Goal: Information Seeking & Learning: Understand process/instructions

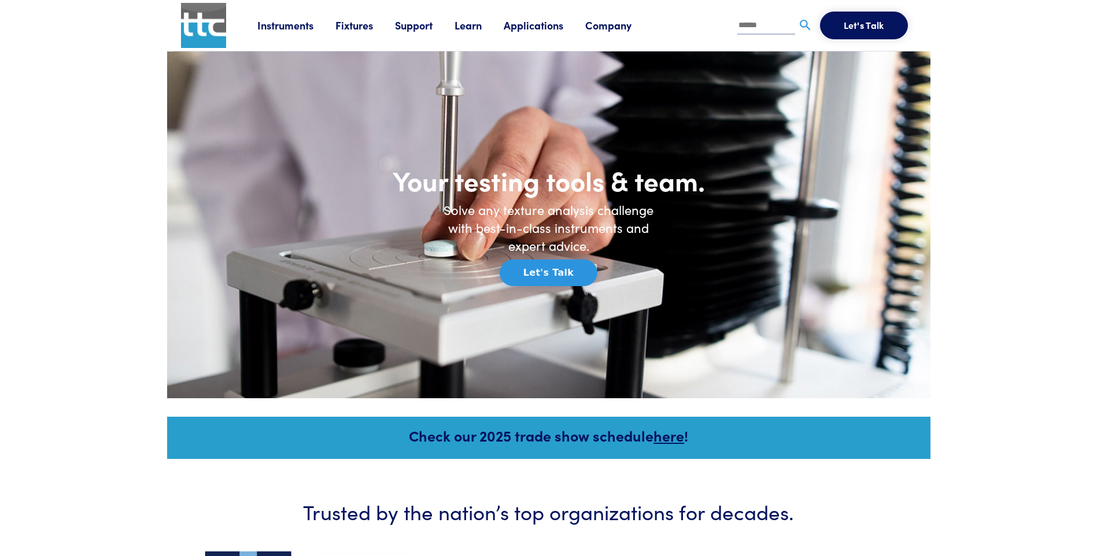
click at [302, 23] on link "Instruments" at bounding box center [296, 25] width 78 height 14
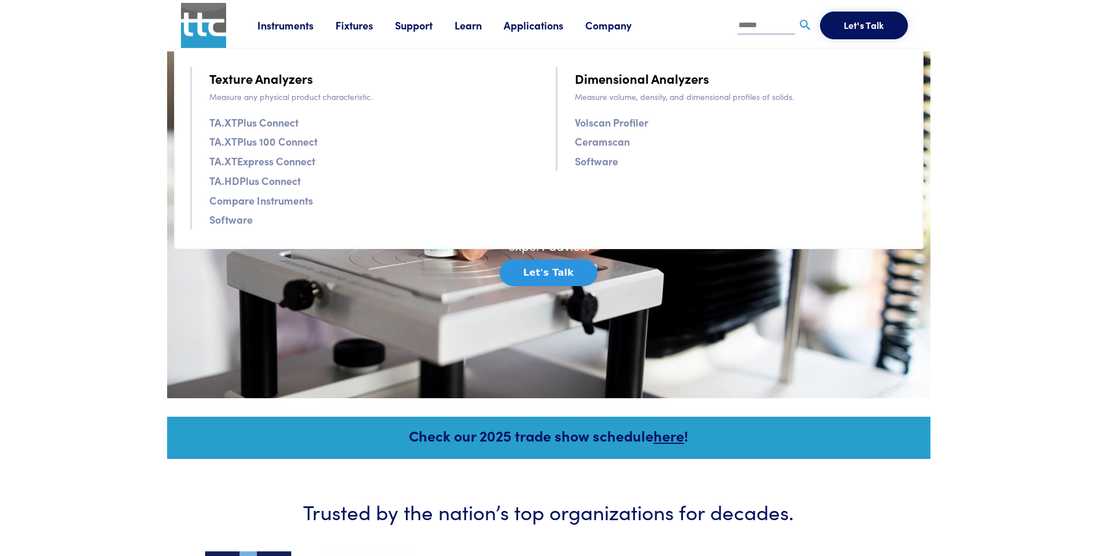
click at [372, 21] on link "Fixtures" at bounding box center [366, 25] width 60 height 14
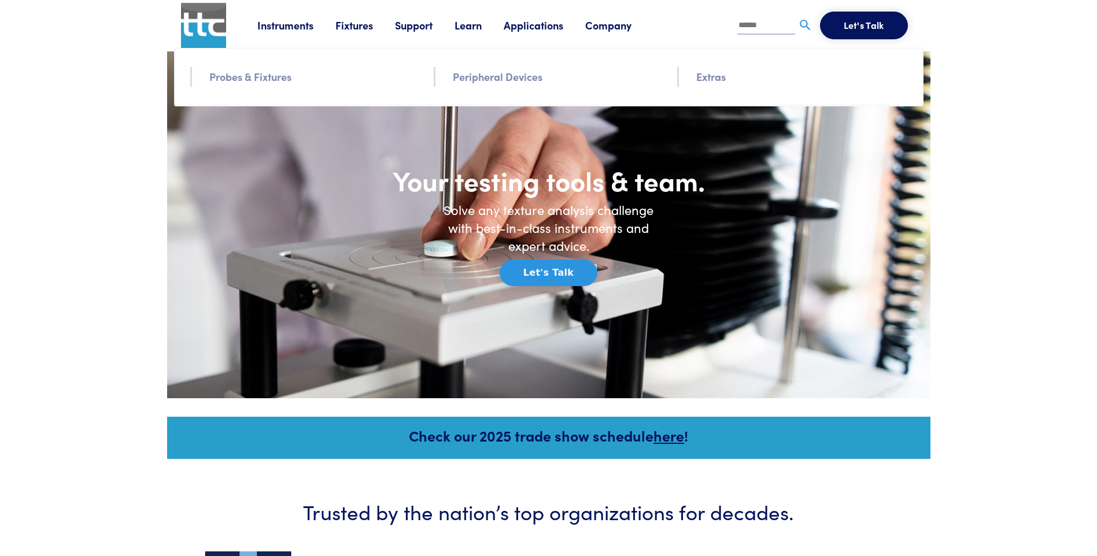
click at [425, 26] on link "Support" at bounding box center [425, 25] width 60 height 14
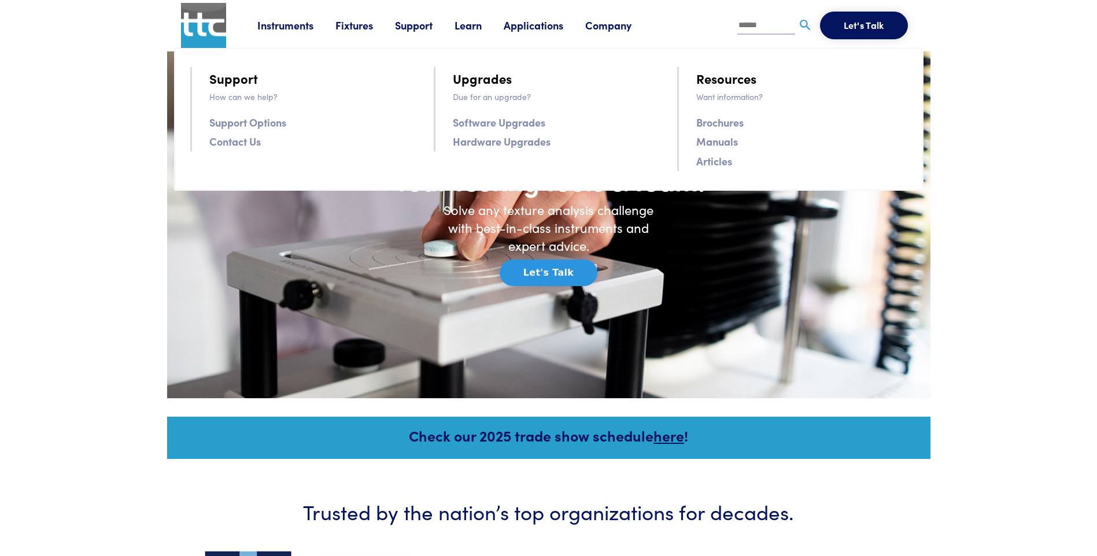
click at [470, 24] on link "Learn" at bounding box center [479, 25] width 49 height 14
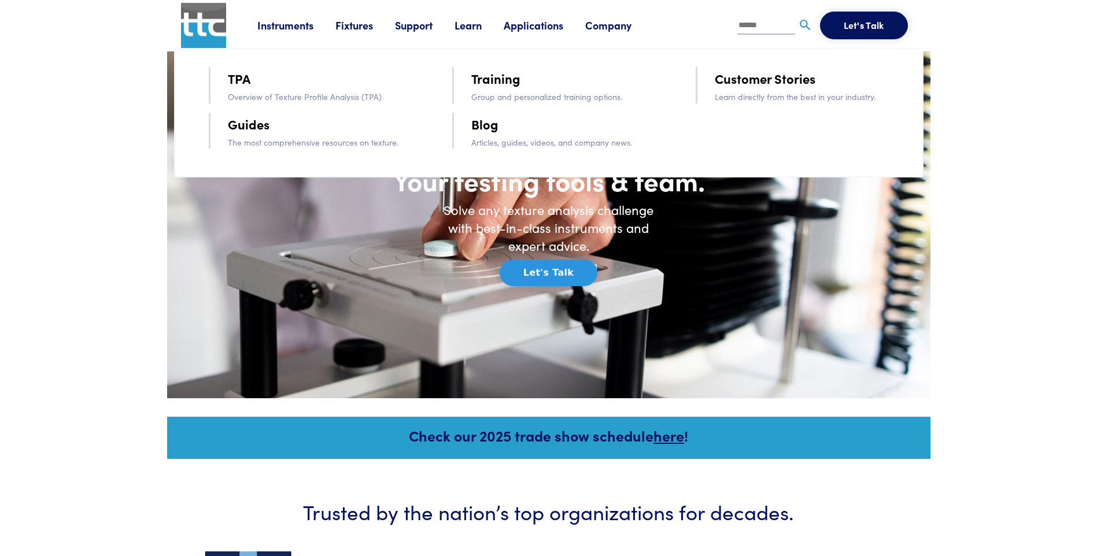
click at [255, 128] on link "Guides" at bounding box center [249, 124] width 42 height 20
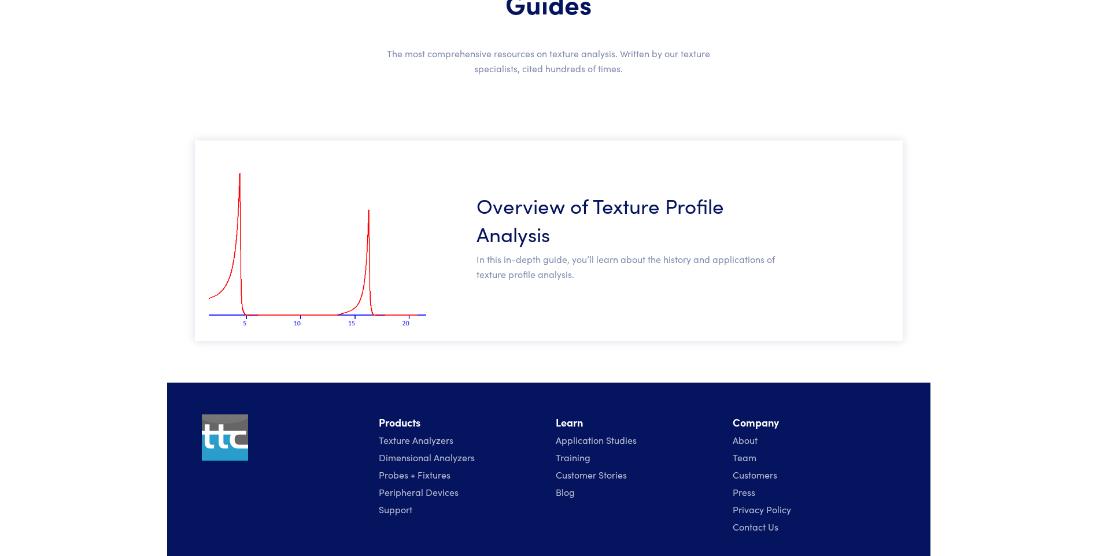
scroll to position [116, 0]
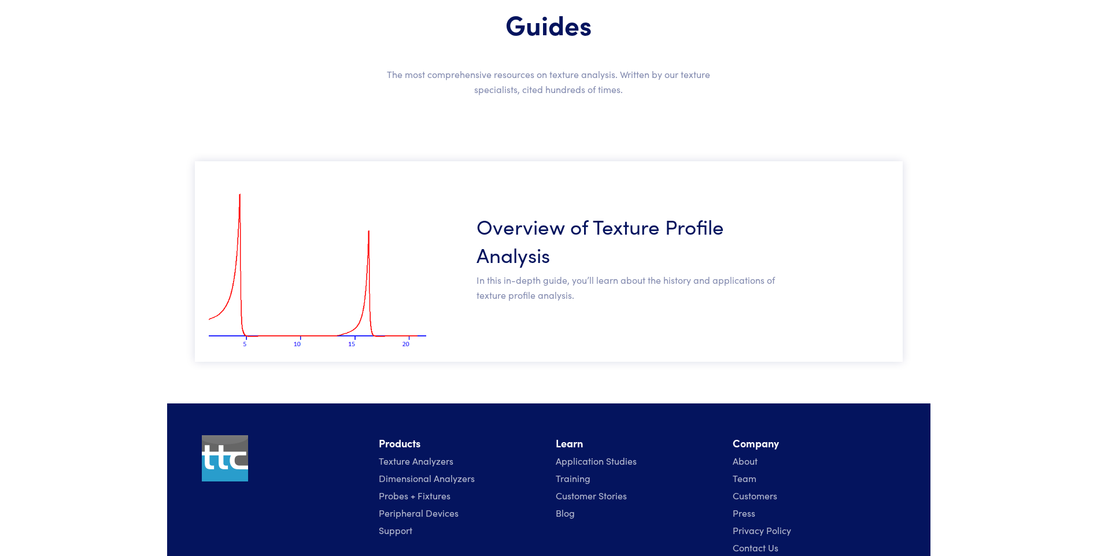
click at [532, 229] on h3 "Overview of Texture Profile Analysis" at bounding box center [629, 240] width 304 height 57
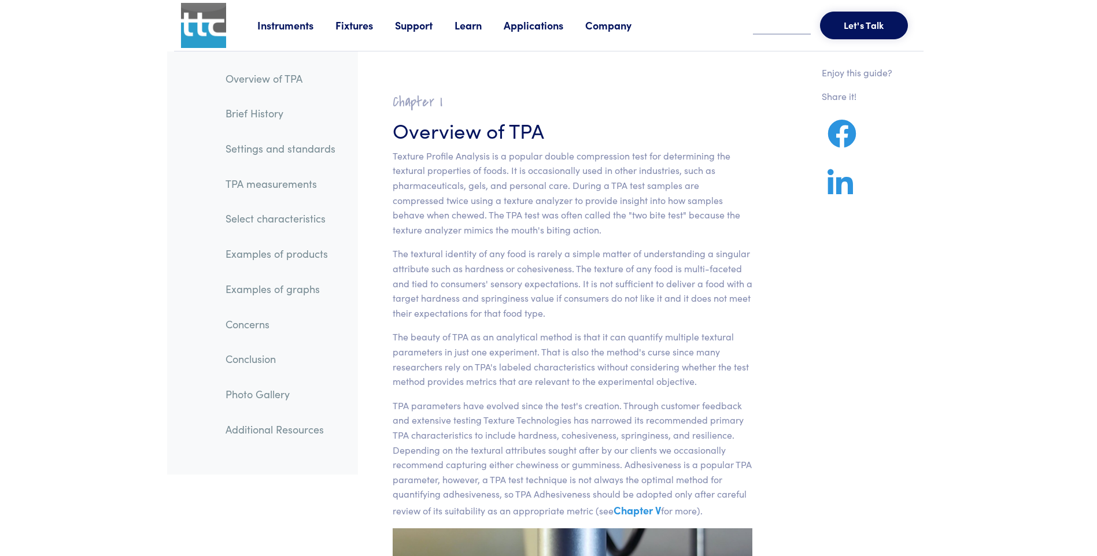
click at [306, 147] on link "Settings and standards" at bounding box center [280, 148] width 128 height 27
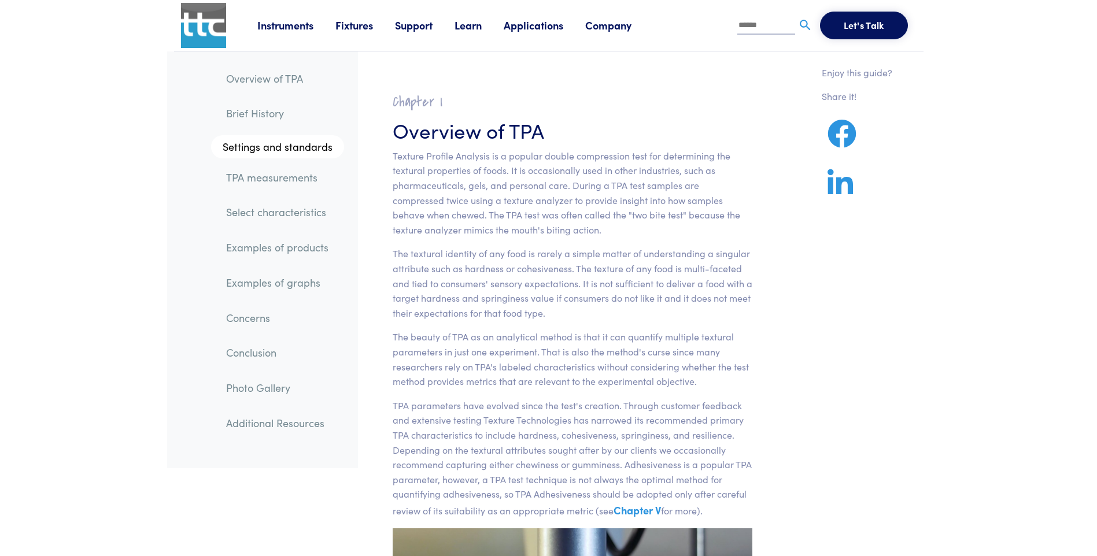
click at [471, 20] on link "Learn" at bounding box center [479, 25] width 49 height 14
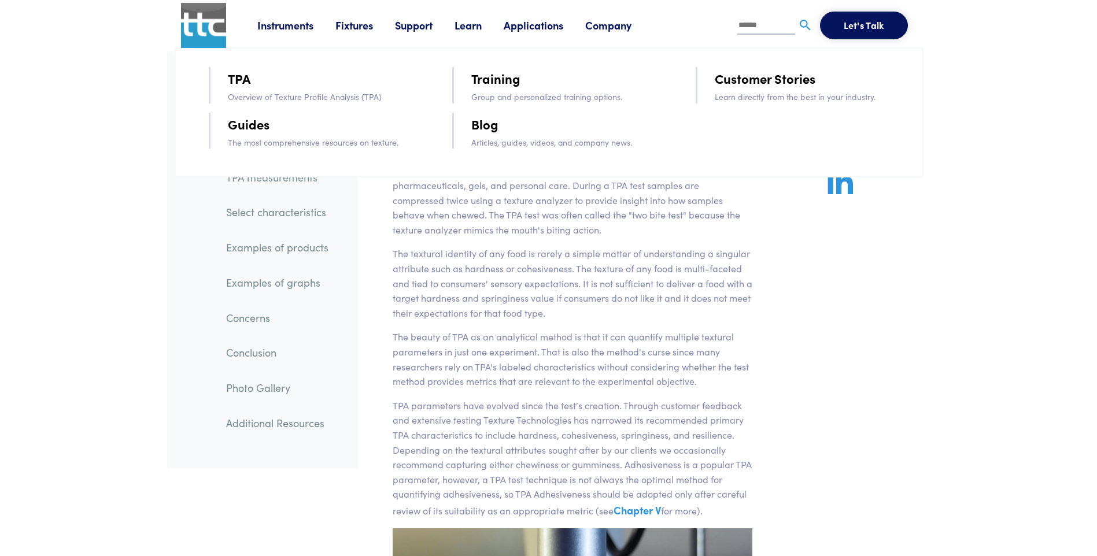
click at [235, 125] on link "Guides" at bounding box center [249, 124] width 42 height 20
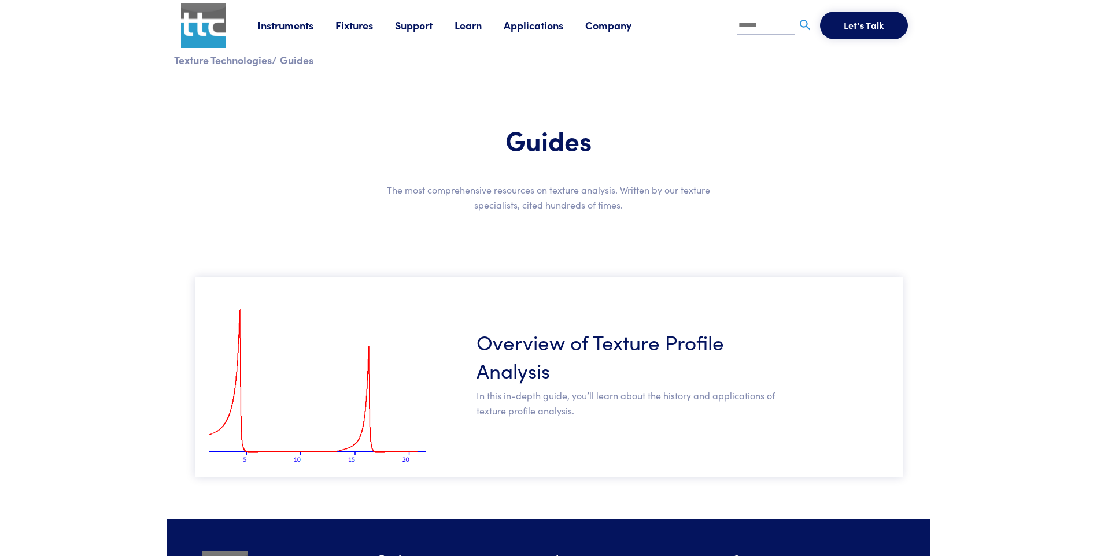
click at [753, 25] on input "text" at bounding box center [767, 25] width 58 height 17
type input "******"
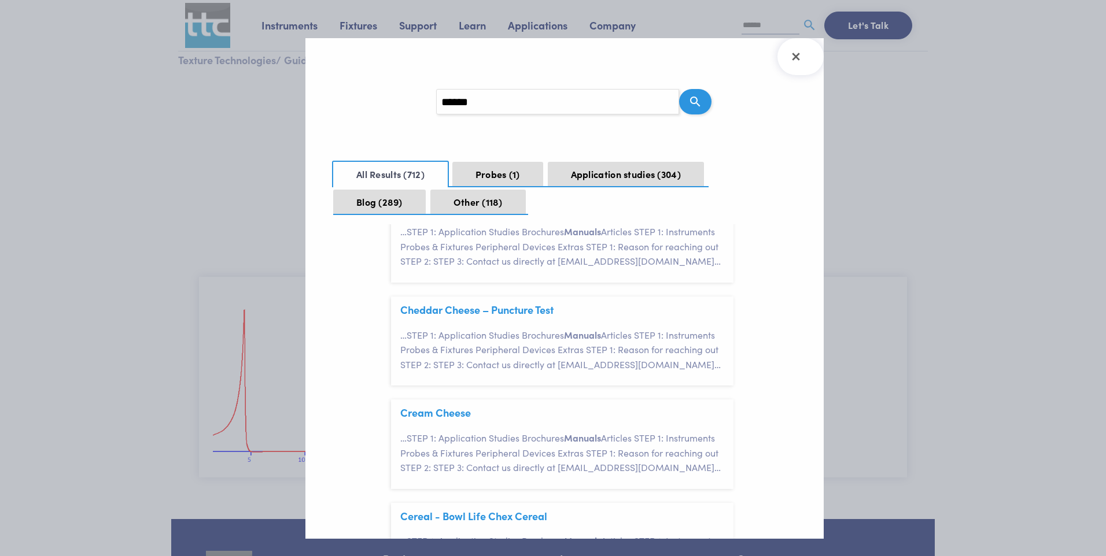
scroll to position [470, 0]
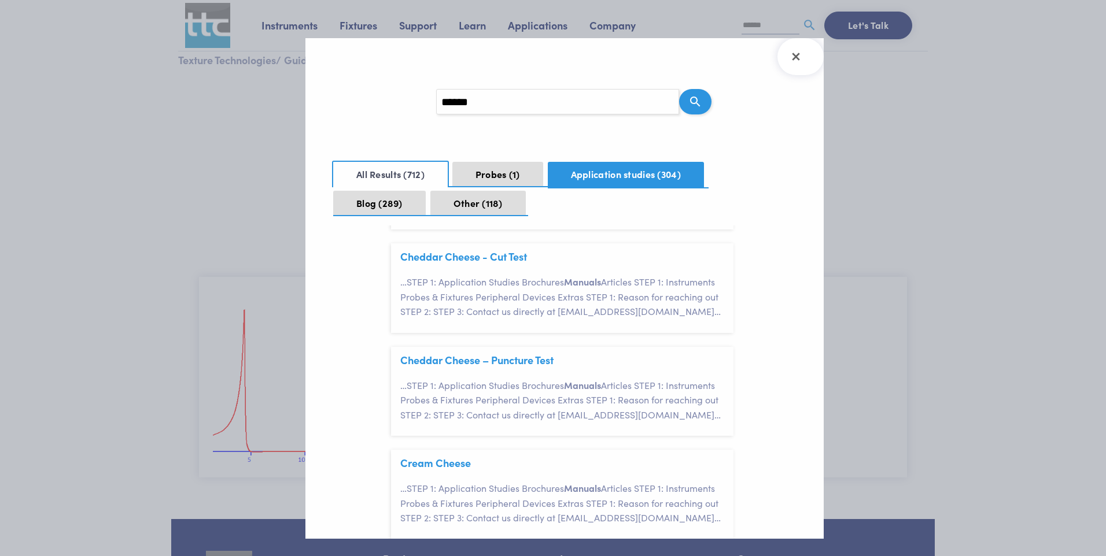
click at [632, 181] on button "Application studies 304" at bounding box center [626, 174] width 156 height 25
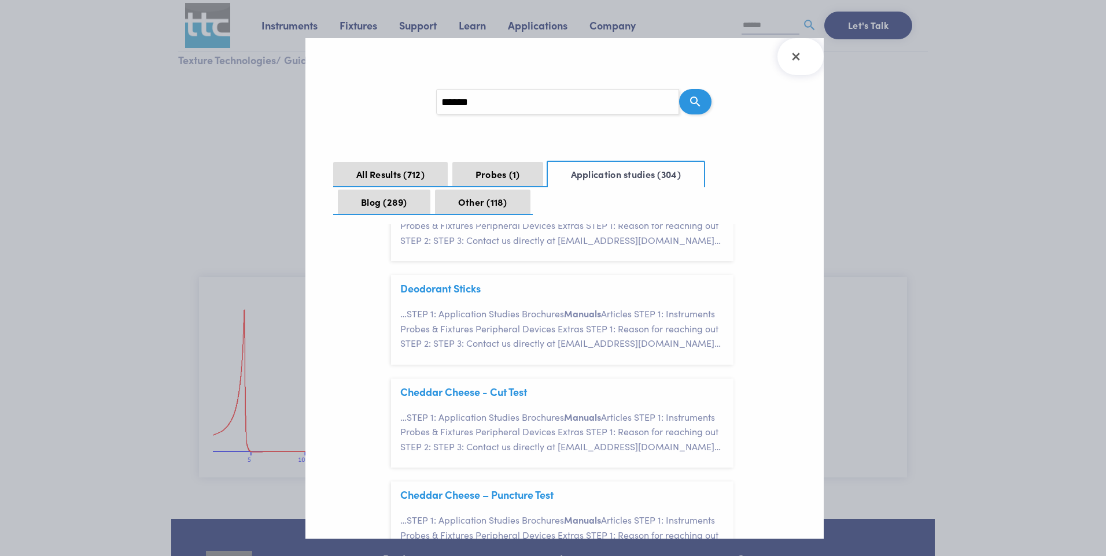
scroll to position [231, 0]
click at [522, 175] on button "Probes 1" at bounding box center [497, 174] width 91 height 25
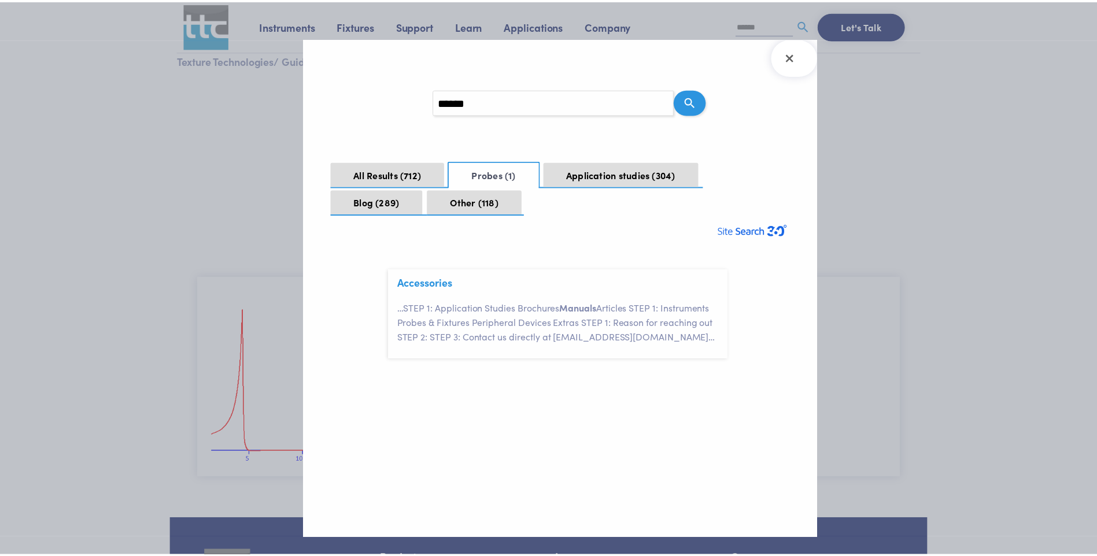
scroll to position [0, 0]
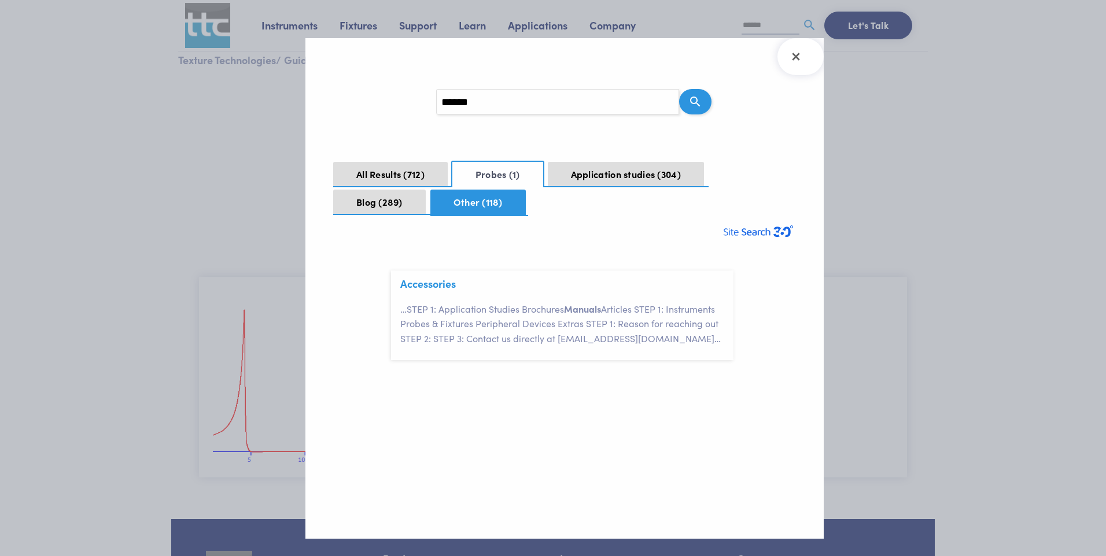
click at [488, 208] on button "Other 118" at bounding box center [477, 202] width 95 height 25
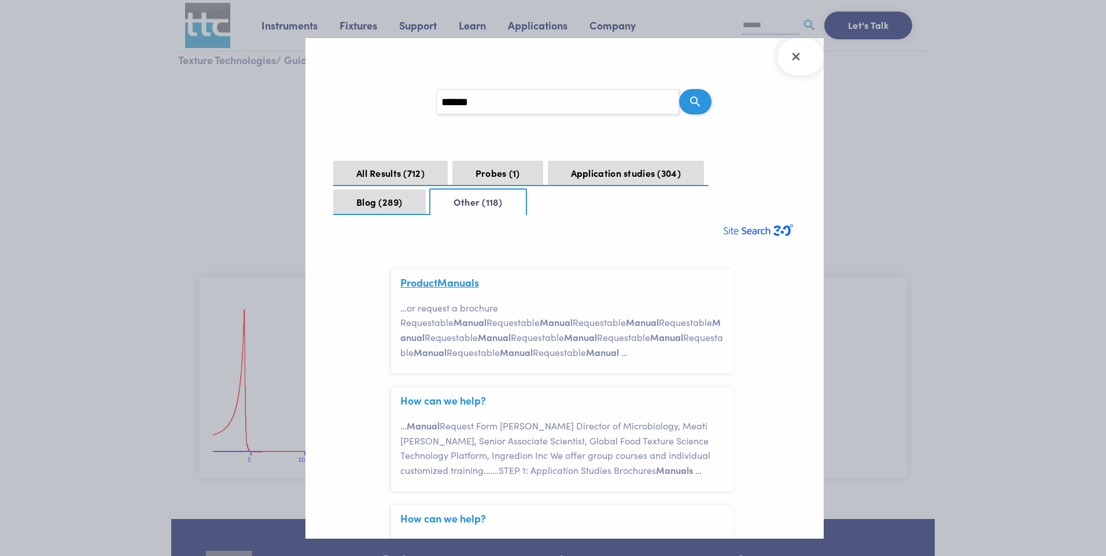
click at [459, 282] on span "Manual" at bounding box center [455, 282] width 37 height 14
click at [793, 52] on icon "Close Search Results" at bounding box center [796, 56] width 19 height 19
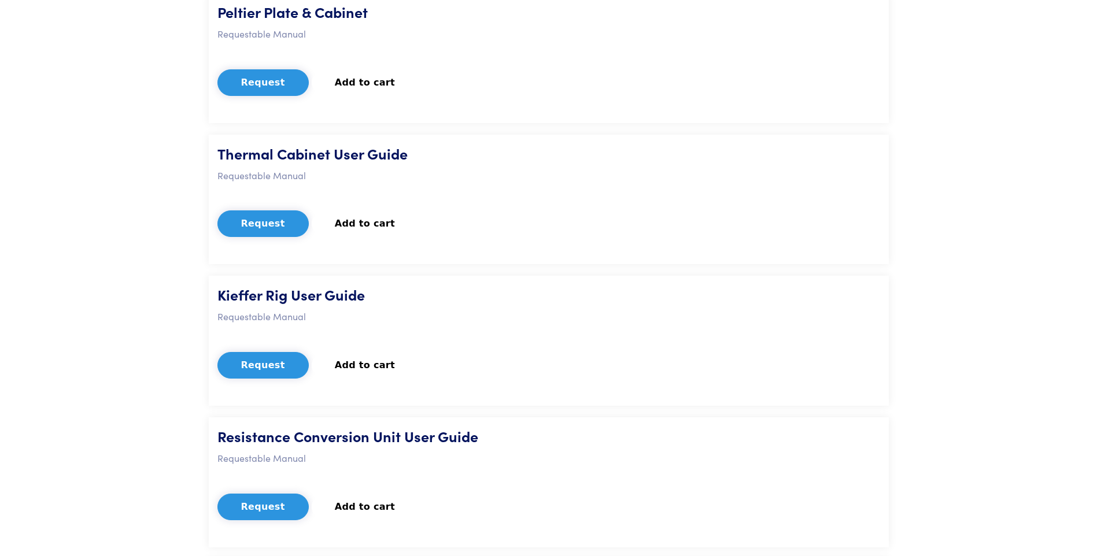
scroll to position [2892, 0]
